Goal: Transaction & Acquisition: Purchase product/service

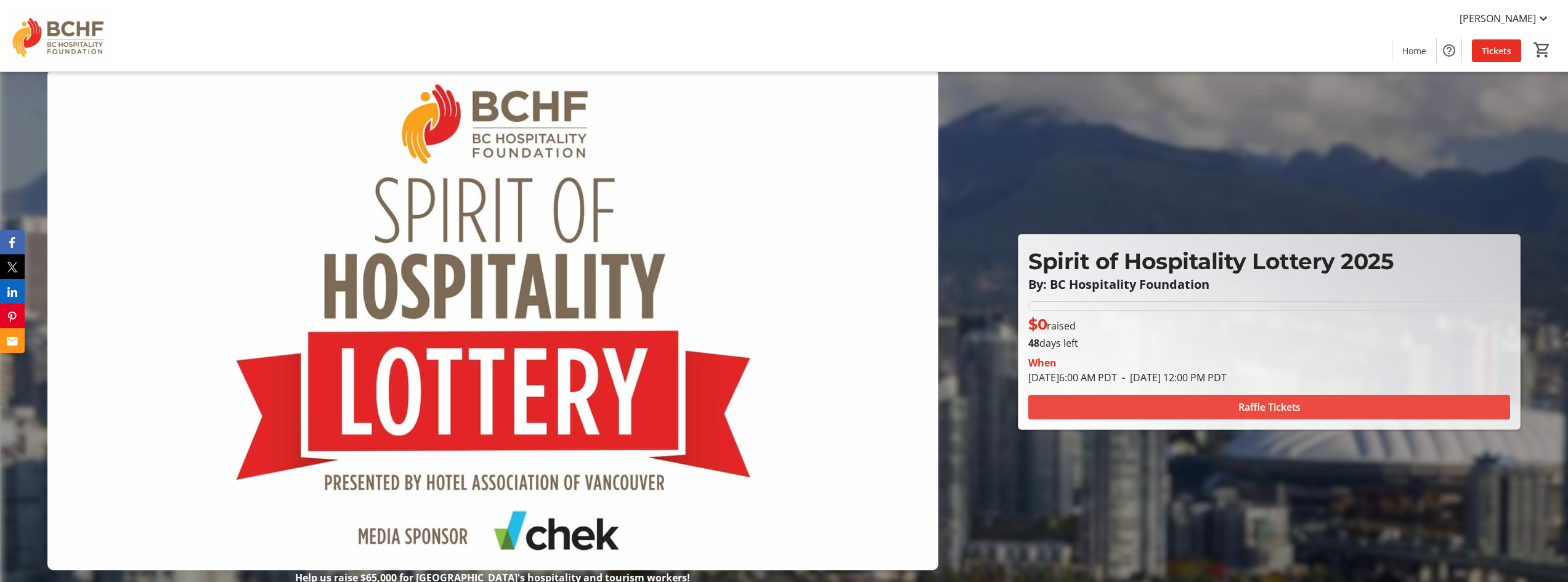
click at [1298, 405] on span "Raffle Tickets" at bounding box center [1269, 407] width 62 height 15
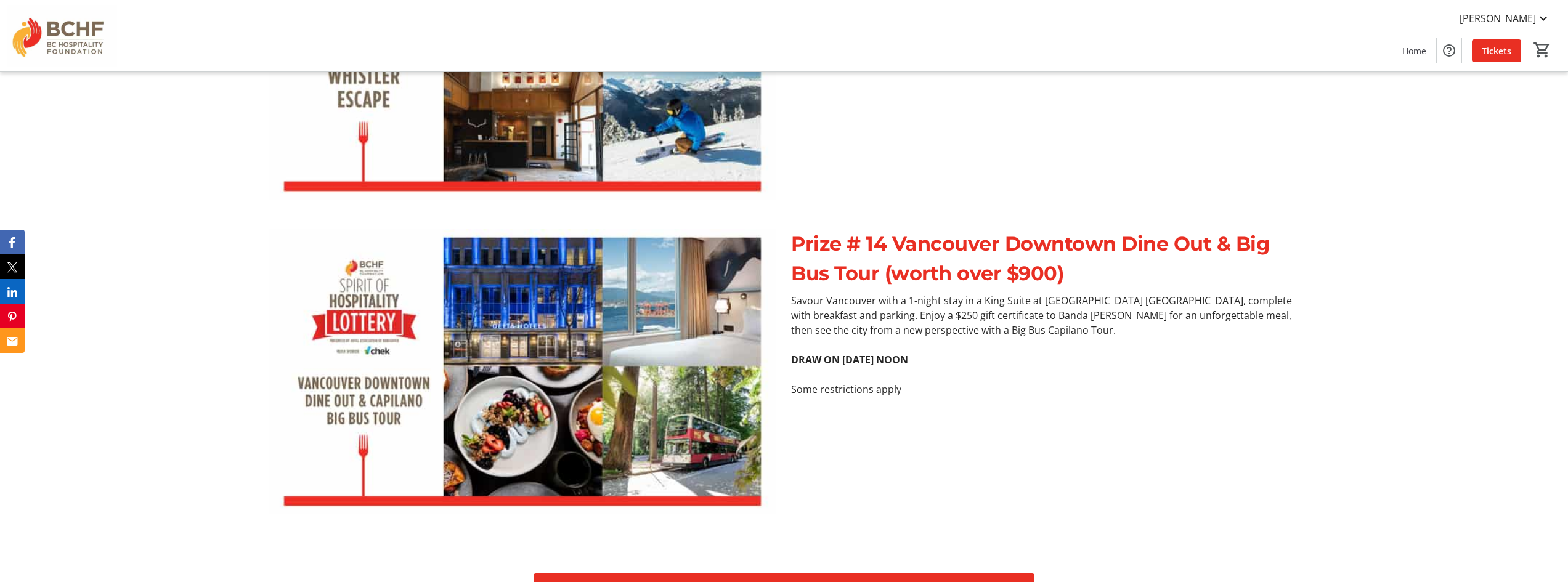
scroll to position [6218, 0]
